Goal: Information Seeking & Learning: Learn about a topic

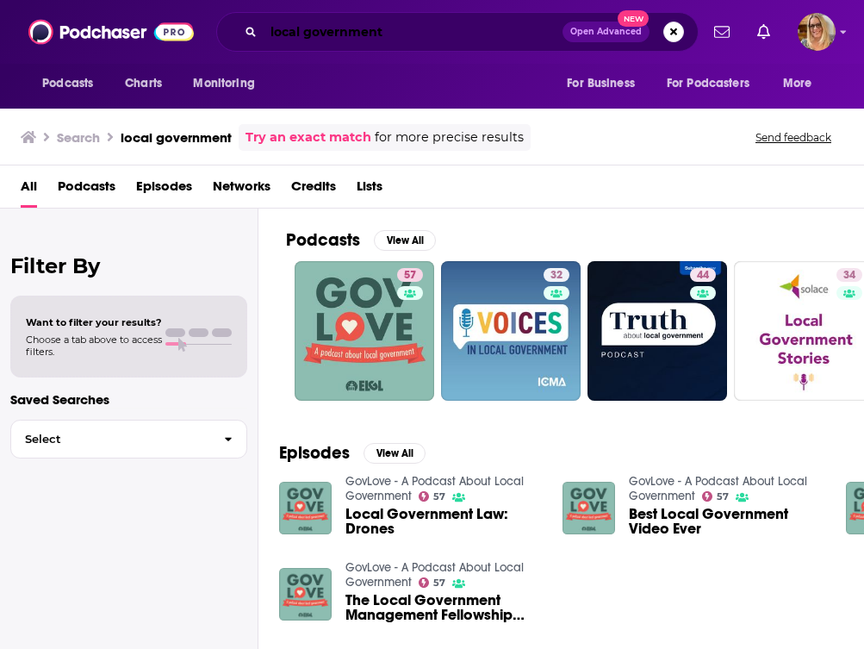
click at [410, 34] on input "local government" at bounding box center [413, 32] width 299 height 28
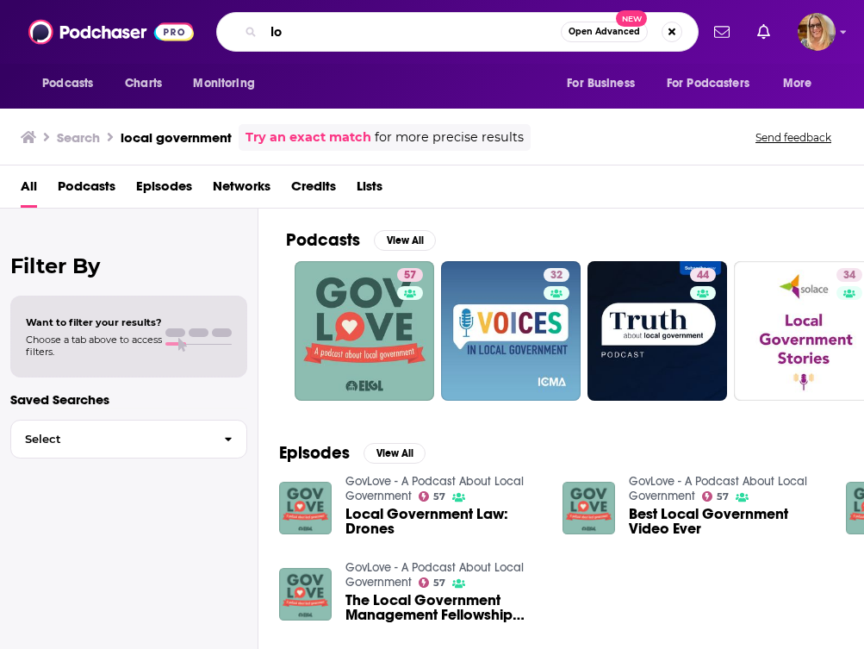
type input "l"
type input "public money pod"
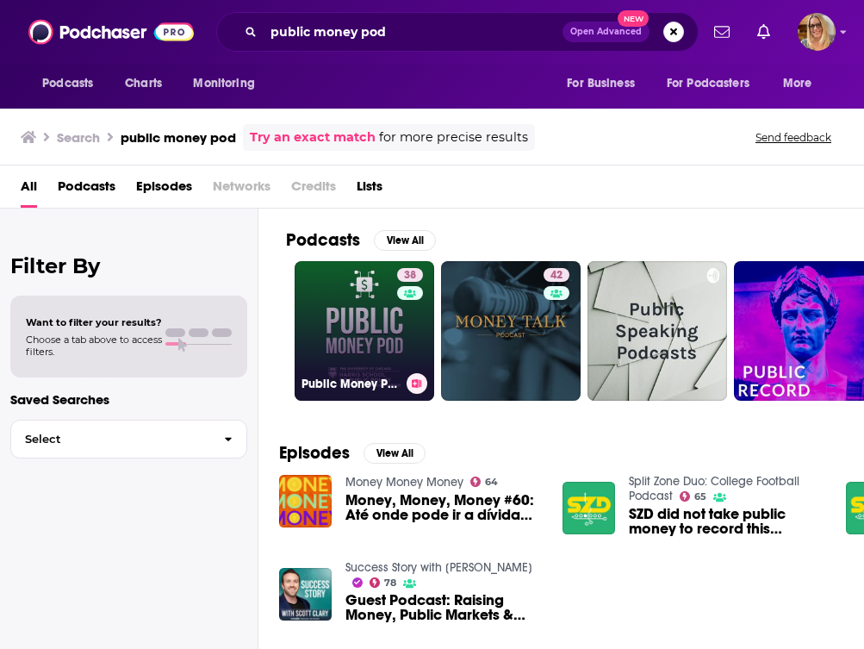
click at [356, 351] on link "38 Public Money Pod" at bounding box center [365, 331] width 140 height 140
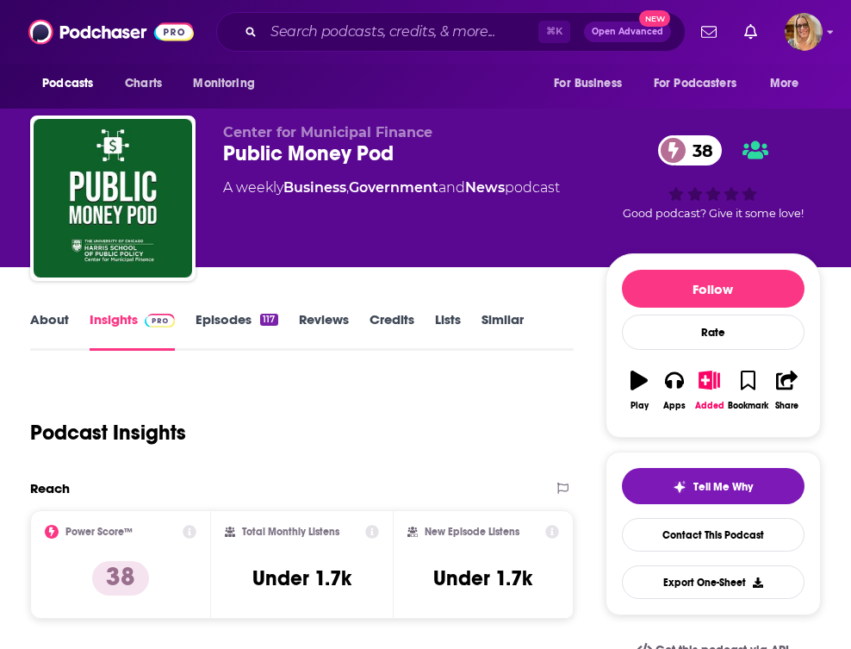
click at [217, 315] on link "Episodes 117" at bounding box center [237, 331] width 82 height 40
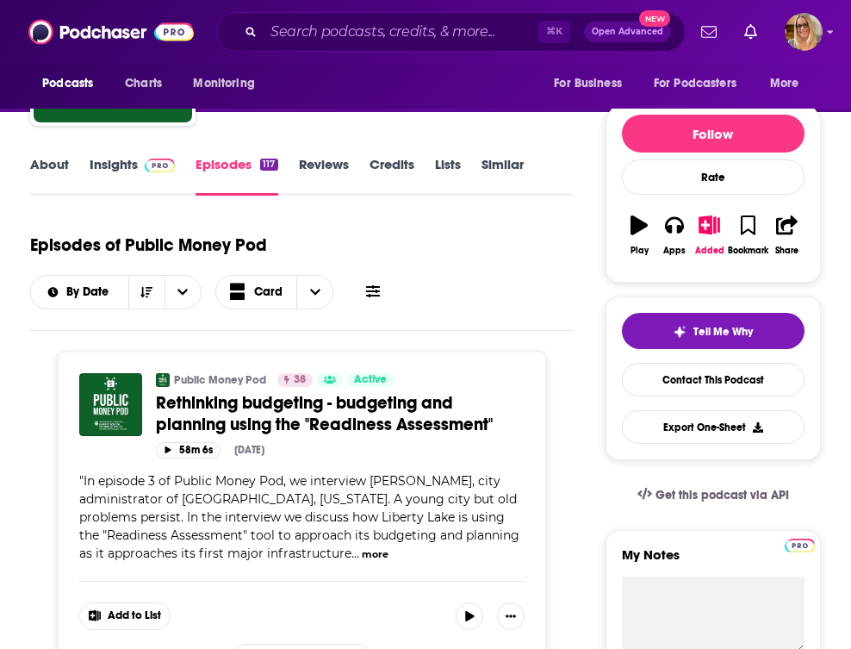
scroll to position [313, 0]
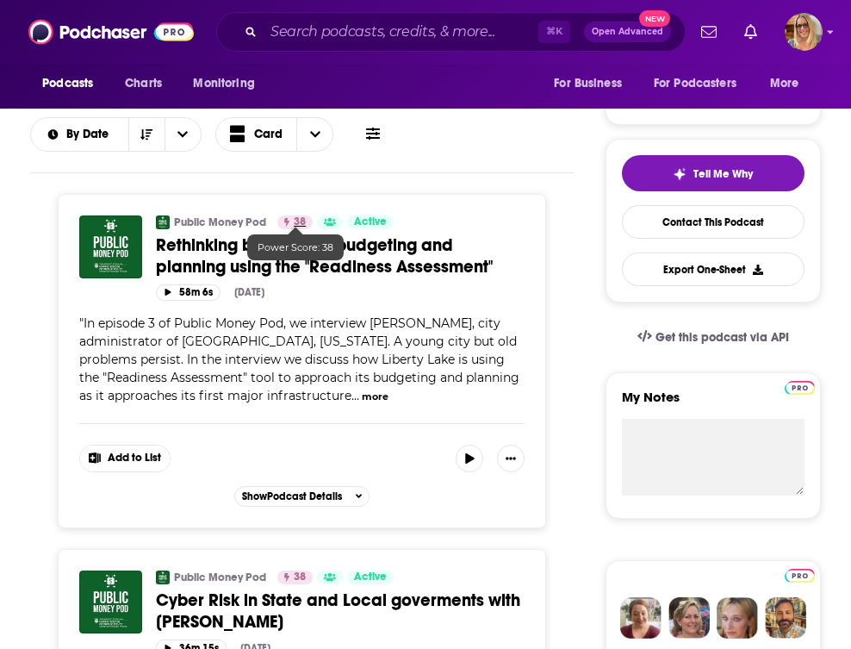
click at [290, 223] on link "38" at bounding box center [294, 222] width 35 height 14
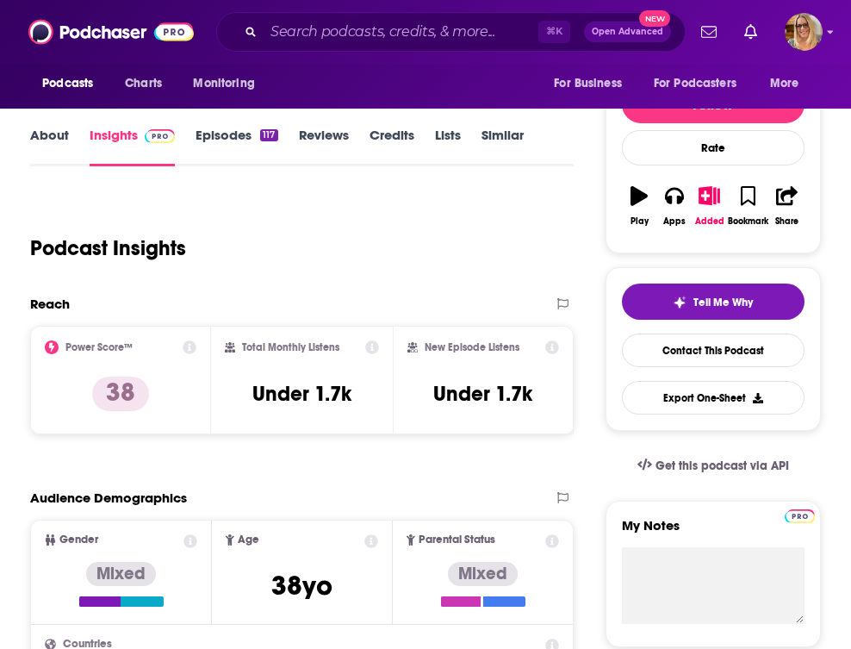
scroll to position [196, 0]
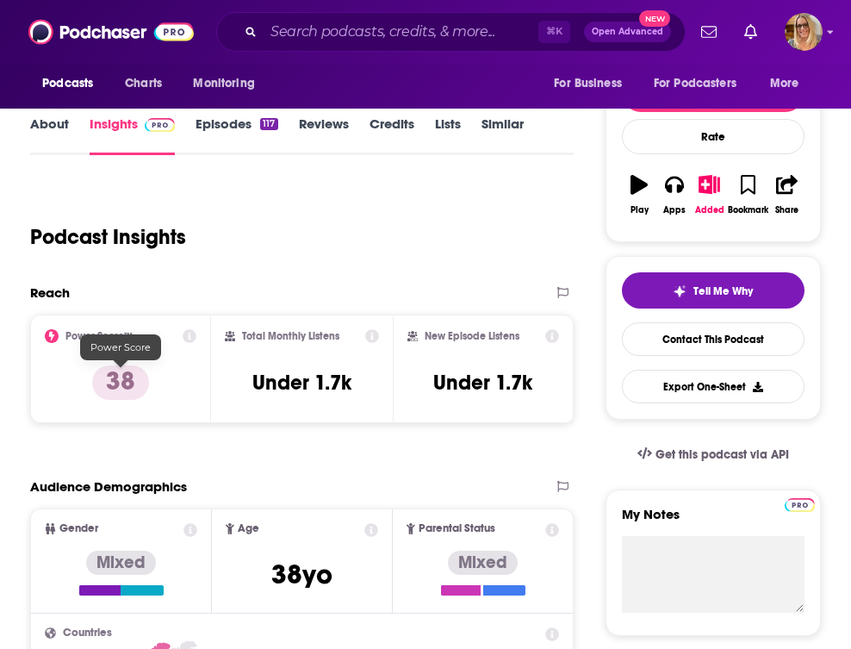
click at [114, 379] on p "38" at bounding box center [120, 382] width 57 height 34
click at [52, 335] on icon at bounding box center [52, 336] width 14 height 14
click at [186, 334] on icon at bounding box center [191, 336] width 14 height 14
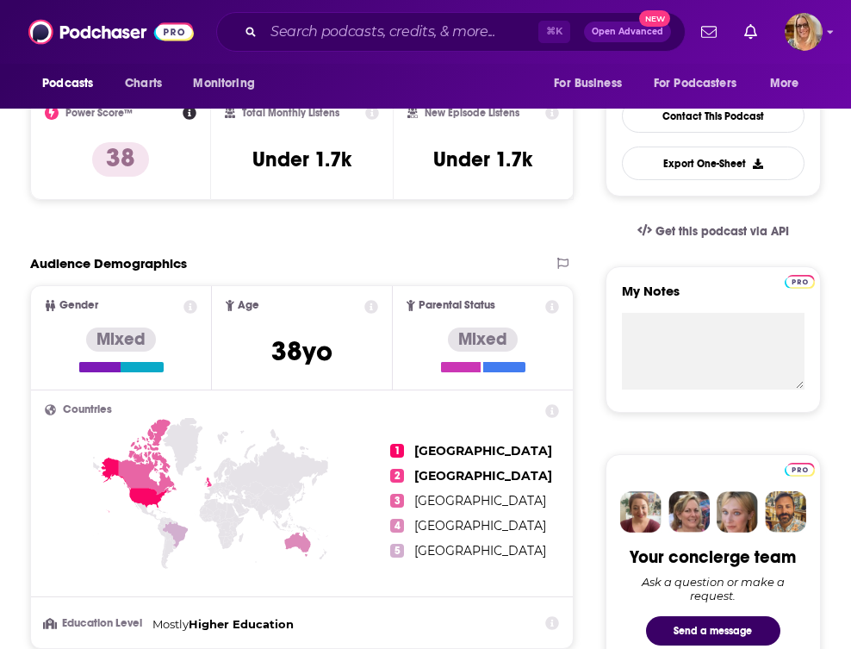
scroll to position [0, 0]
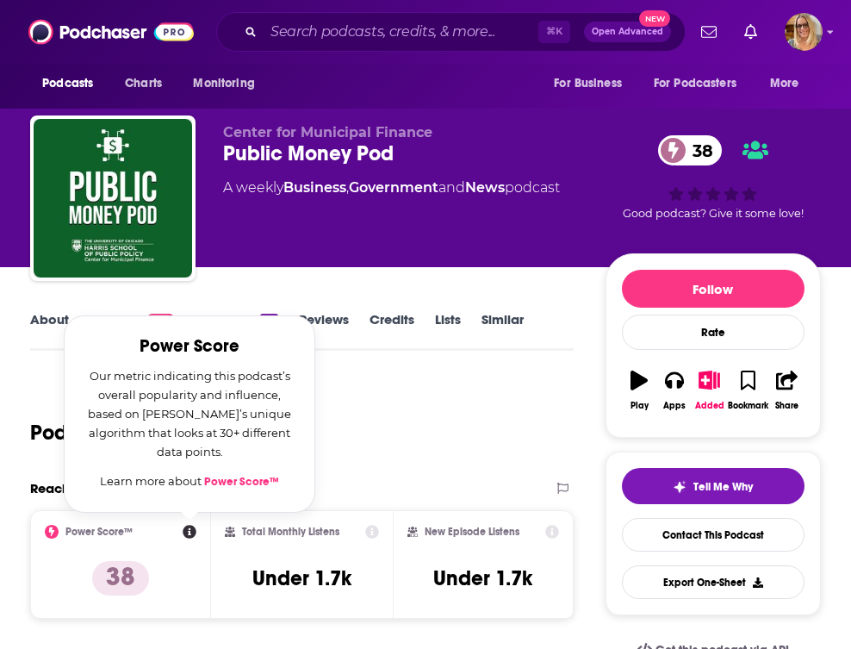
click at [390, 476] on div "Podcast Insights" at bounding box center [302, 429] width 544 height 102
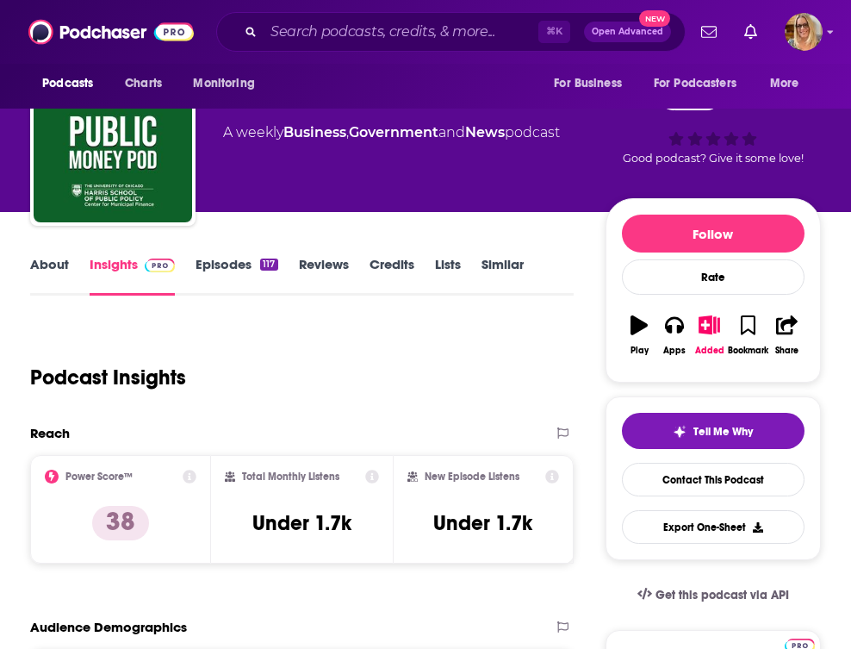
scroll to position [78, 0]
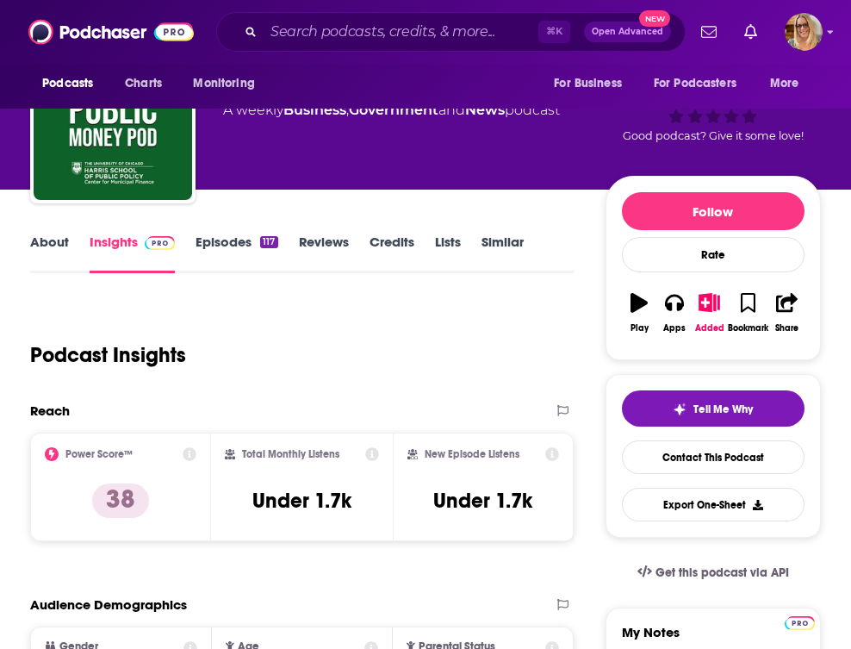
click at [231, 243] on link "Episodes 117" at bounding box center [237, 253] width 82 height 40
